Goal: Information Seeking & Learning: Check status

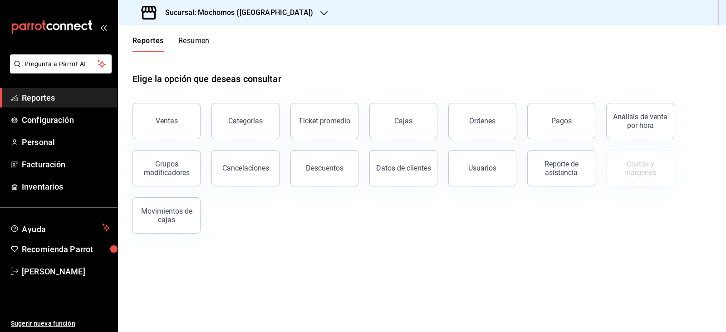
click at [531, 82] on div "Elige la opción que deseas consultar" at bounding box center [421, 72] width 579 height 40
click at [67, 100] on span "Reportes" at bounding box center [66, 98] width 88 height 12
click at [174, 119] on div "Ventas" at bounding box center [167, 121] width 22 height 9
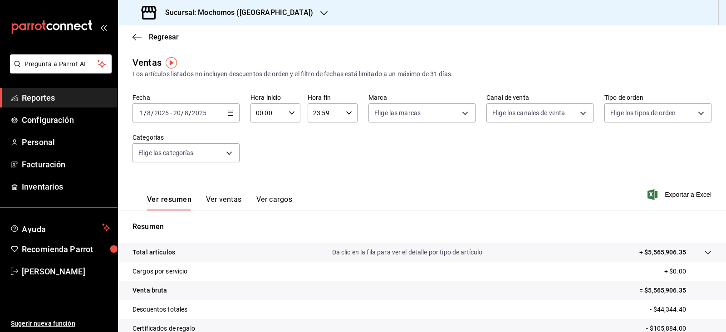
click at [320, 10] on icon "button" at bounding box center [323, 13] width 7 height 7
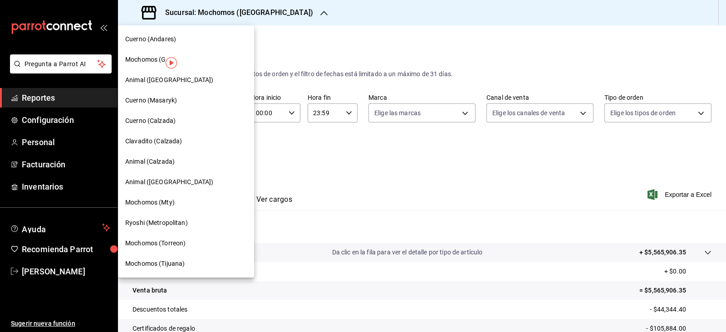
click at [197, 43] on div "Cuerno (Andares)" at bounding box center [186, 39] width 122 height 10
